Goal: Task Accomplishment & Management: Manage account settings

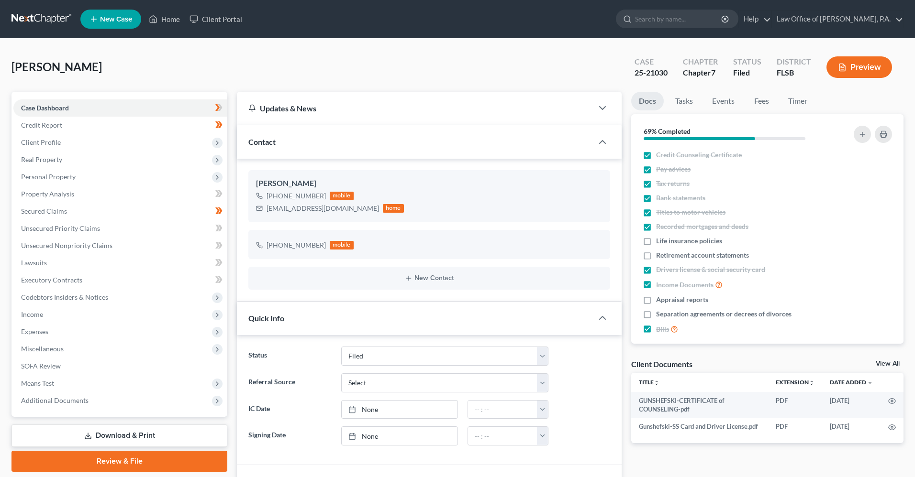
select select "6"
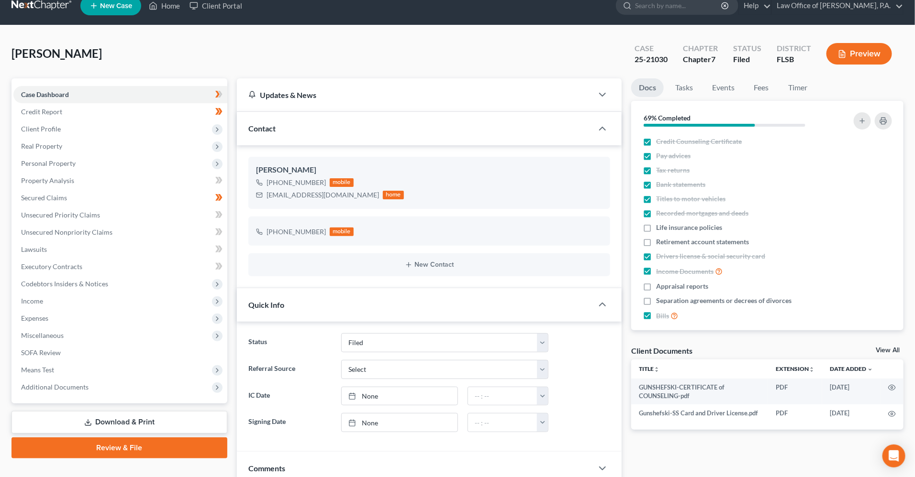
click at [151, 459] on div "Case Dashboard Payments Invoices Payments Payments Credit Report Client Profile" at bounding box center [119, 332] width 225 height 509
click at [149, 450] on link "Review & File" at bounding box center [119, 448] width 216 height 21
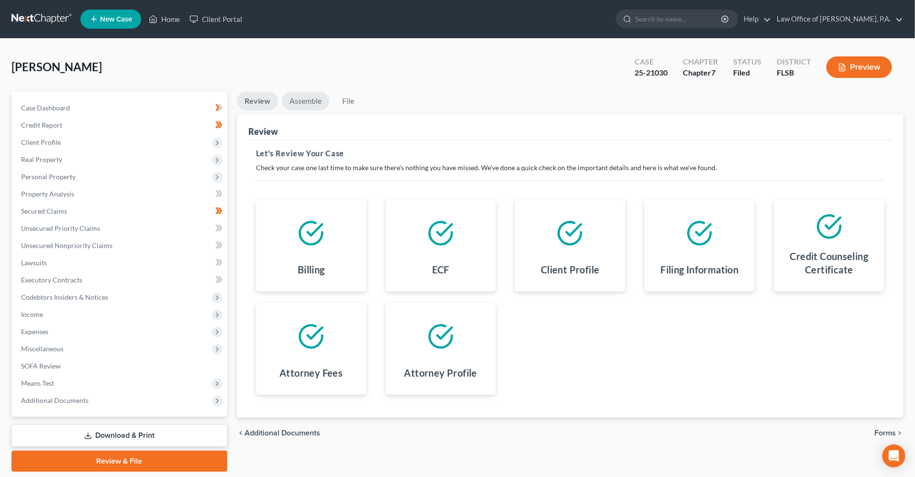
click at [315, 100] on link "Assemble" at bounding box center [305, 101] width 47 height 19
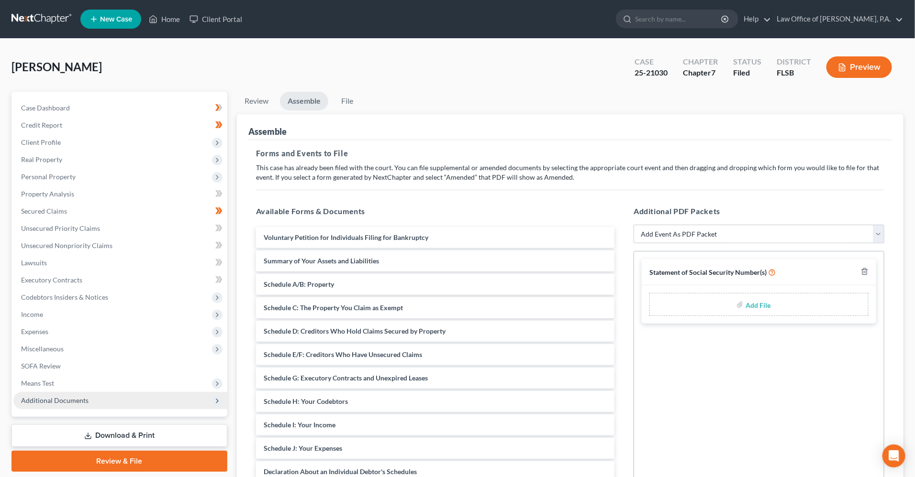
click at [98, 406] on span "Additional Documents" at bounding box center [120, 400] width 214 height 17
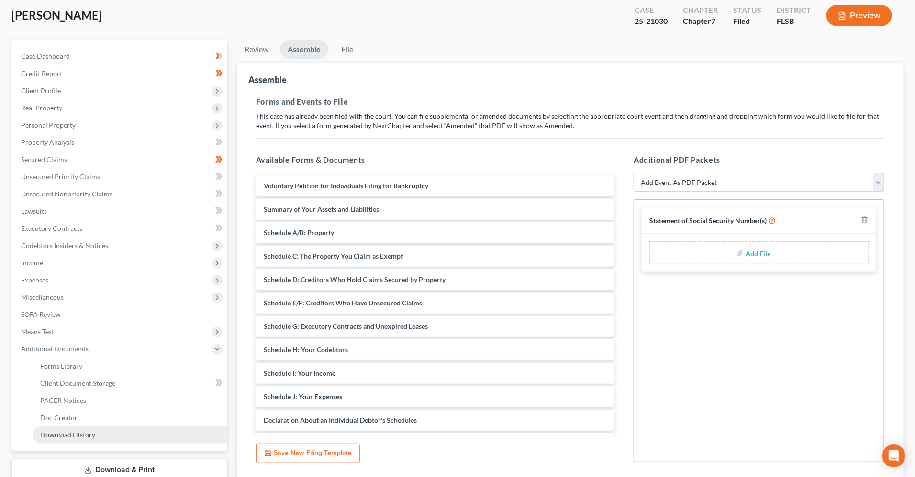
scroll to position [54, 0]
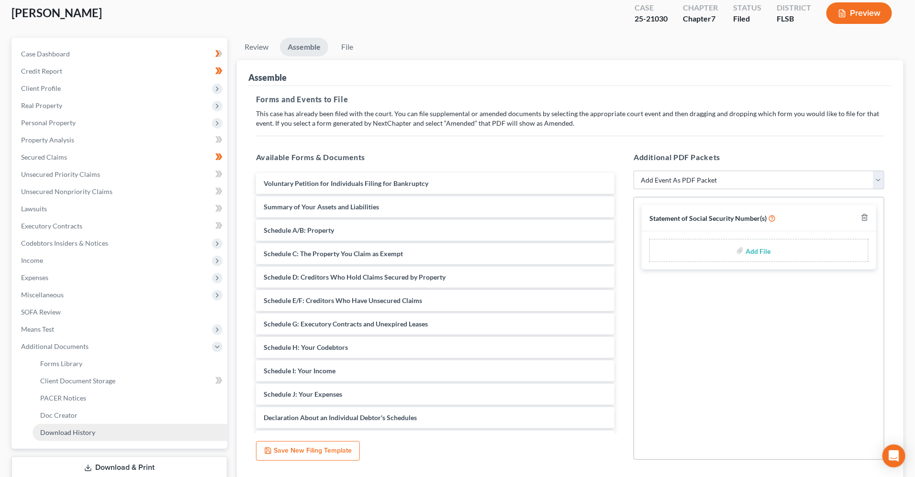
click at [95, 429] on link "Download History" at bounding box center [130, 432] width 195 height 17
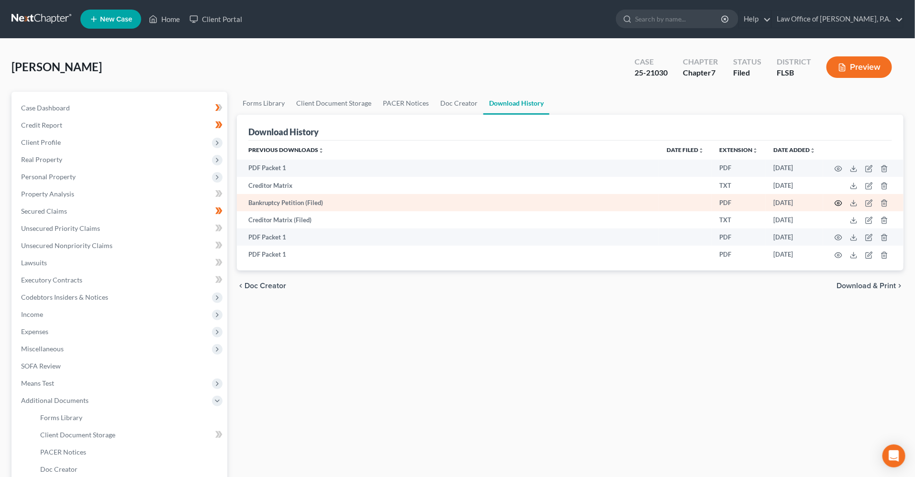
click at [838, 203] on icon "button" at bounding box center [838, 203] width 8 height 8
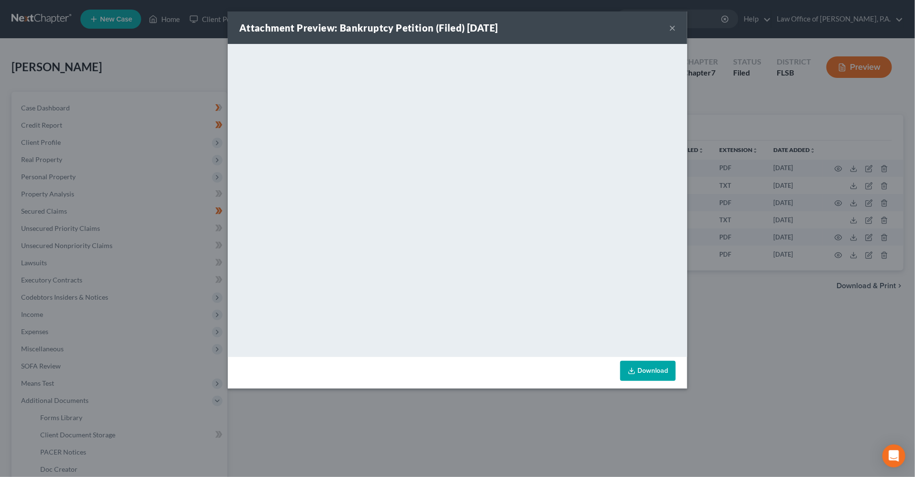
click at [670, 29] on button "×" at bounding box center [672, 27] width 7 height 11
